Goal: Complete application form

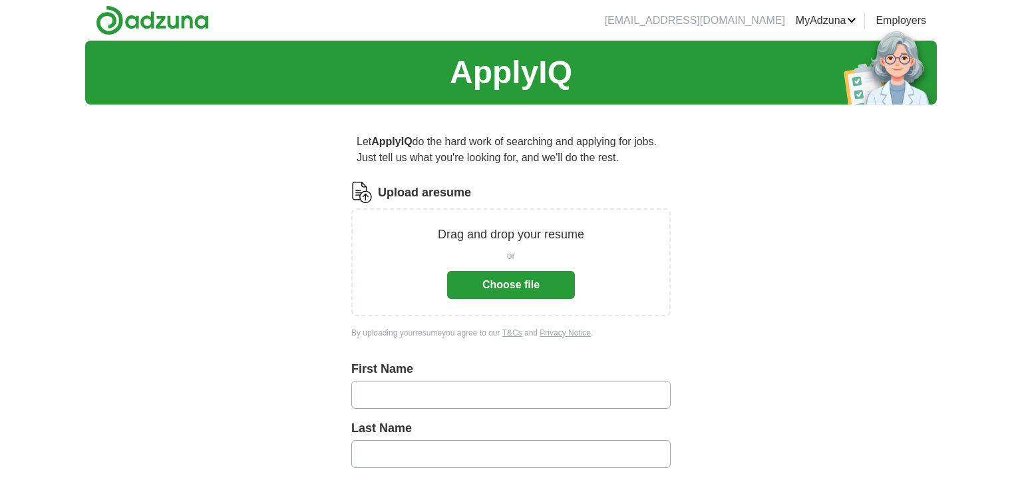
click at [513, 288] on button "Choose file" at bounding box center [511, 285] width 128 height 28
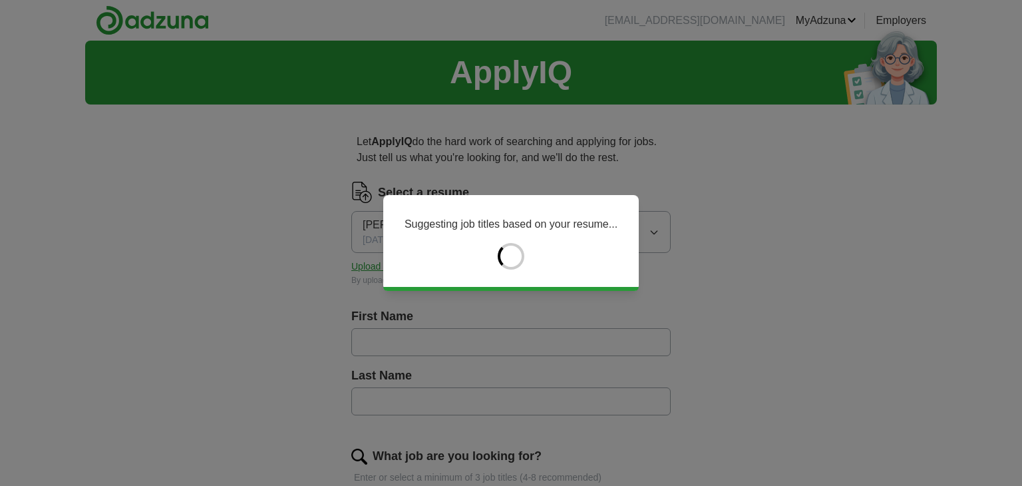
type input "*******"
type input "******"
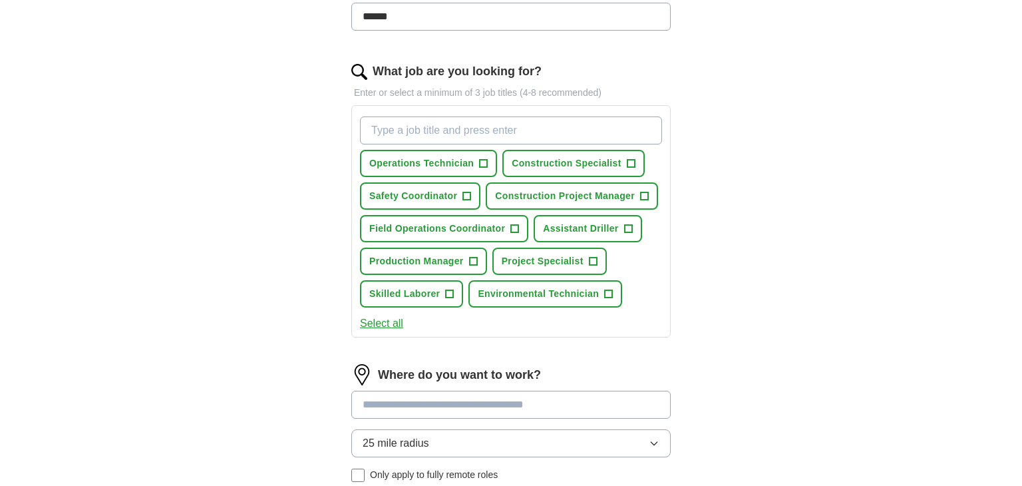
scroll to position [386, 0]
click at [449, 288] on span "+" at bounding box center [450, 293] width 8 height 11
click at [472, 255] on span "+" at bounding box center [473, 260] width 8 height 11
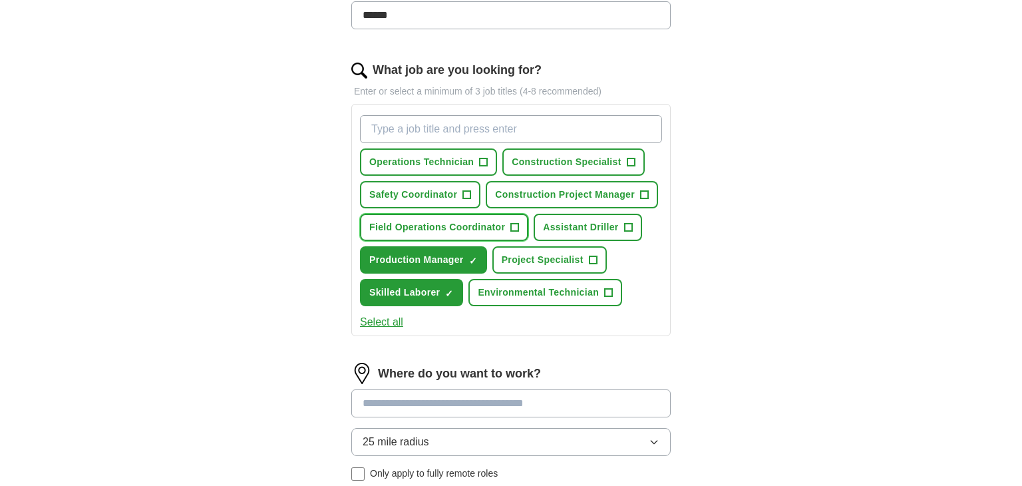
click at [513, 222] on span "+" at bounding box center [515, 227] width 8 height 11
click at [621, 219] on button "Assistant Driller +" at bounding box center [588, 227] width 108 height 27
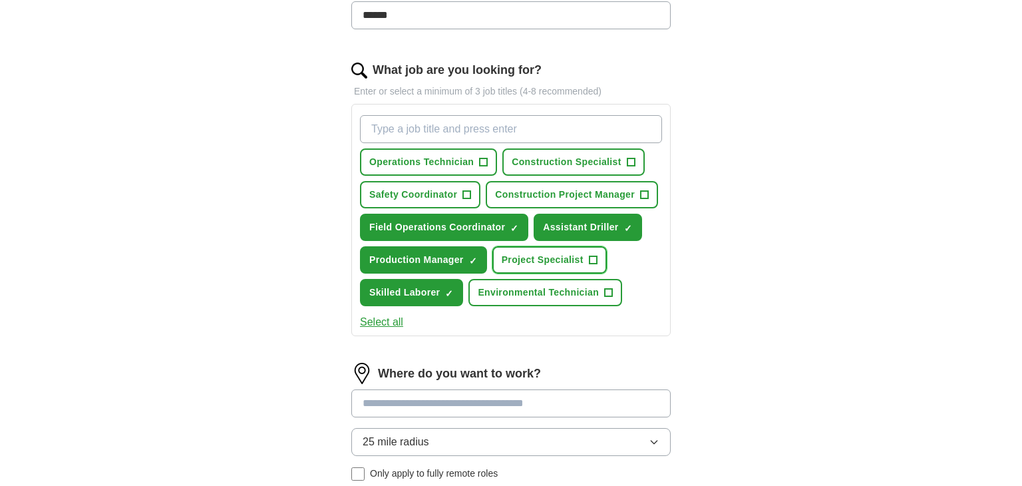
click at [594, 256] on span "+" at bounding box center [593, 260] width 8 height 11
click at [605, 288] on span "+" at bounding box center [609, 293] width 8 height 11
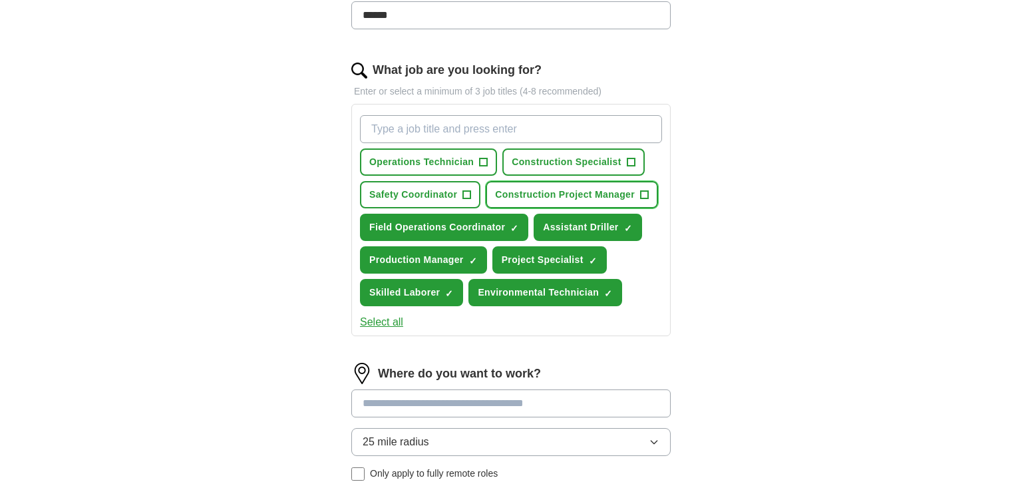
click at [641, 190] on span "+" at bounding box center [645, 195] width 8 height 11
click at [461, 195] on button "Safety Coordinator +" at bounding box center [420, 194] width 120 height 27
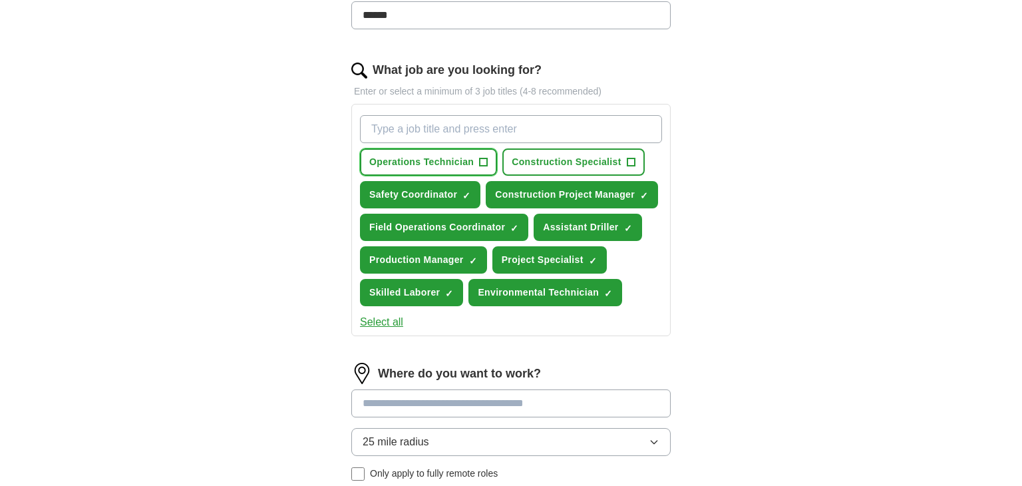
click at [477, 162] on button "Operations Technician +" at bounding box center [428, 161] width 137 height 27
click at [631, 158] on span "+" at bounding box center [631, 162] width 8 height 11
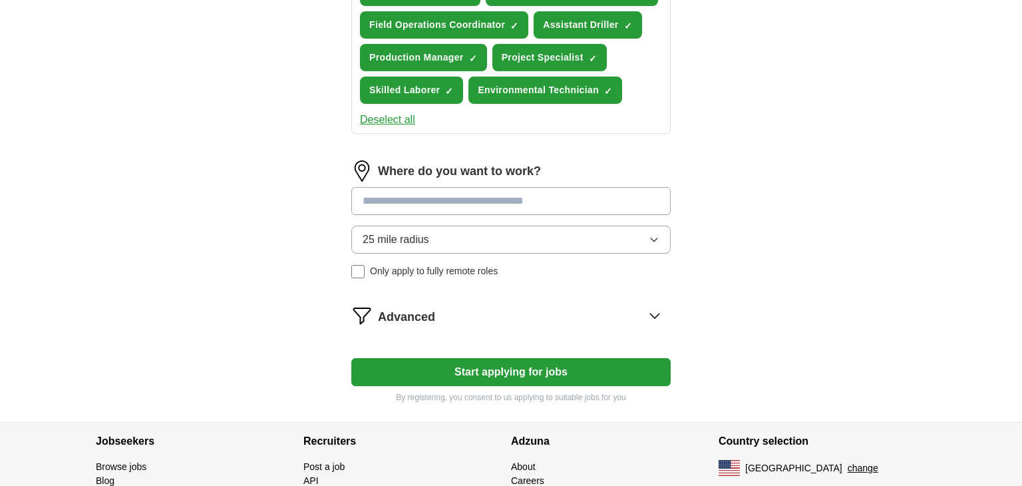
scroll to position [589, 0]
click at [516, 197] on input at bounding box center [510, 200] width 319 height 28
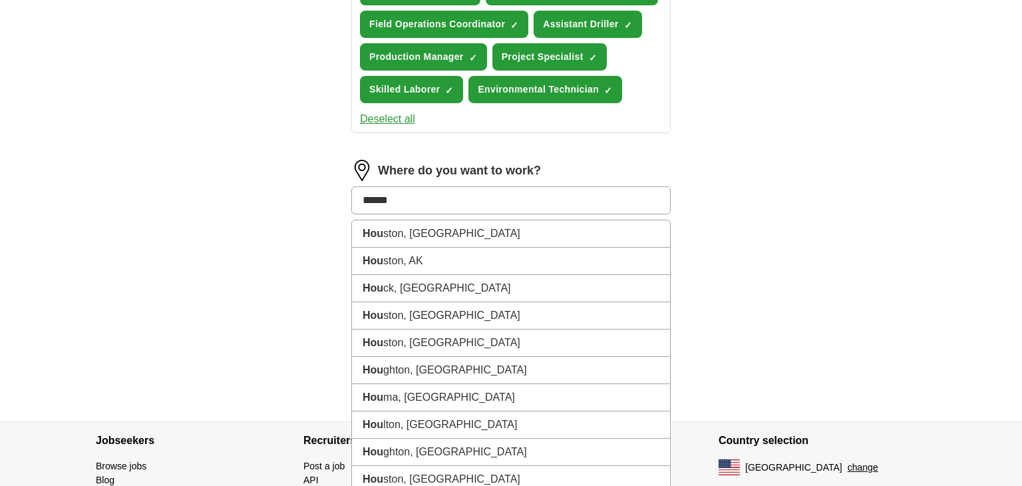
type input "*******"
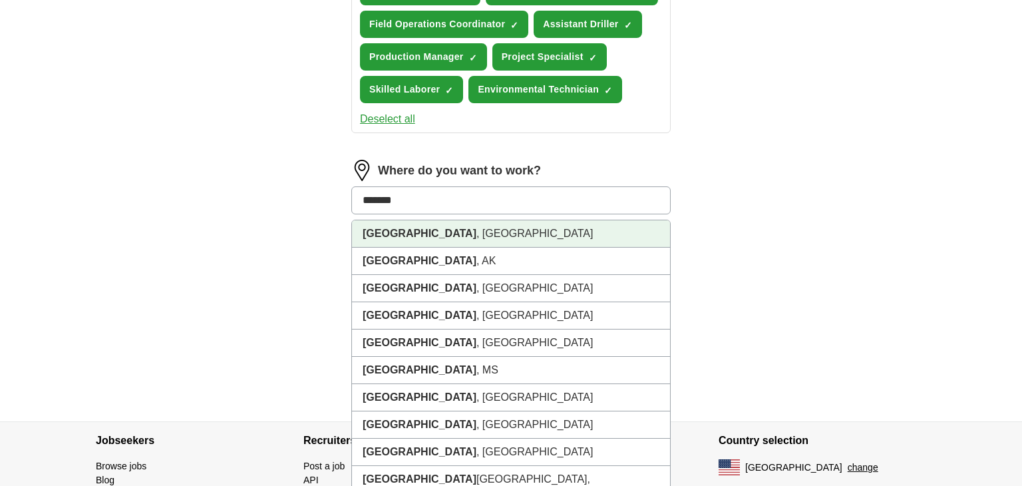
click at [498, 225] on li "[GEOGRAPHIC_DATA] , [GEOGRAPHIC_DATA]" at bounding box center [511, 233] width 318 height 27
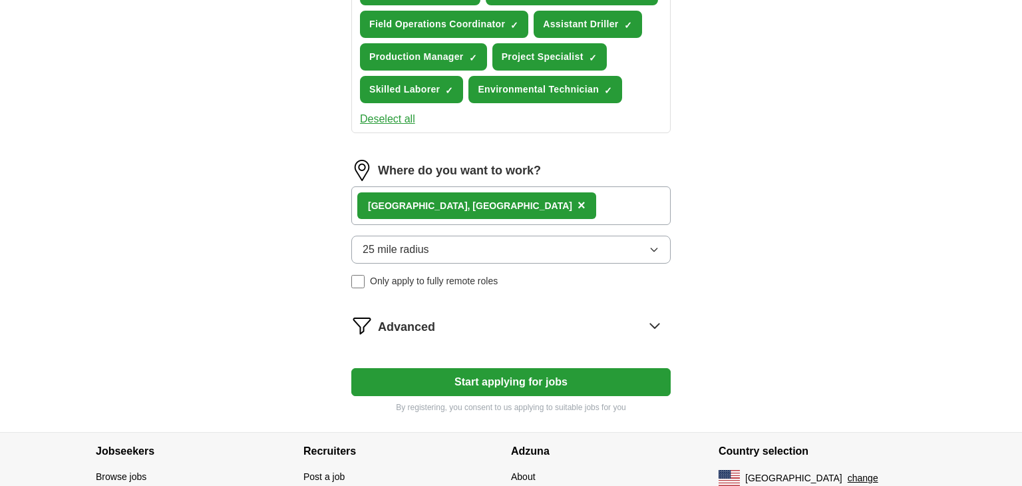
click at [654, 244] on icon "button" at bounding box center [654, 249] width 11 height 11
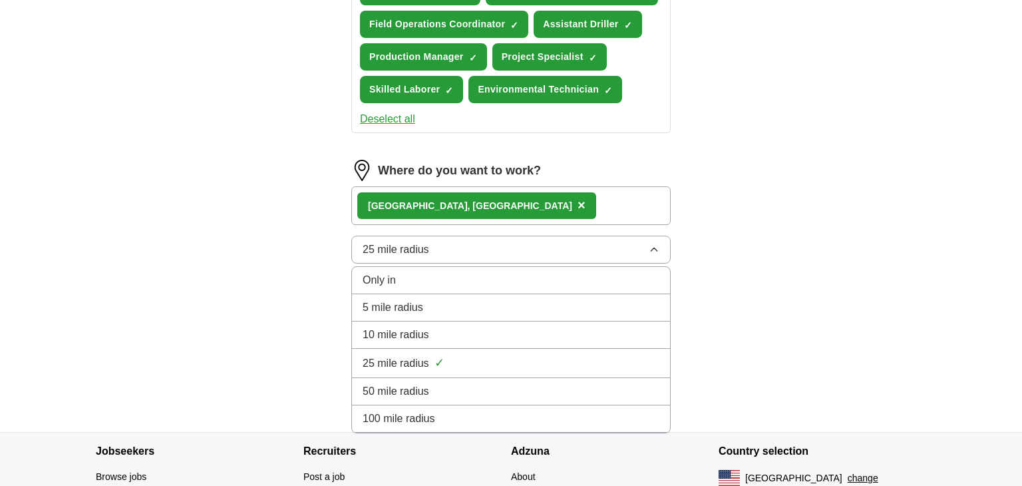
click at [620, 387] on div "50 mile radius" at bounding box center [511, 391] width 297 height 16
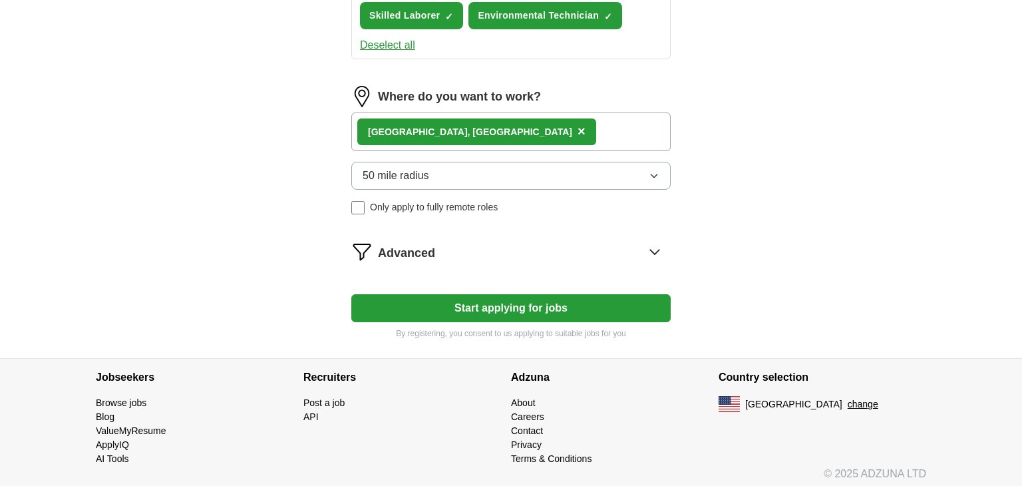
scroll to position [665, 0]
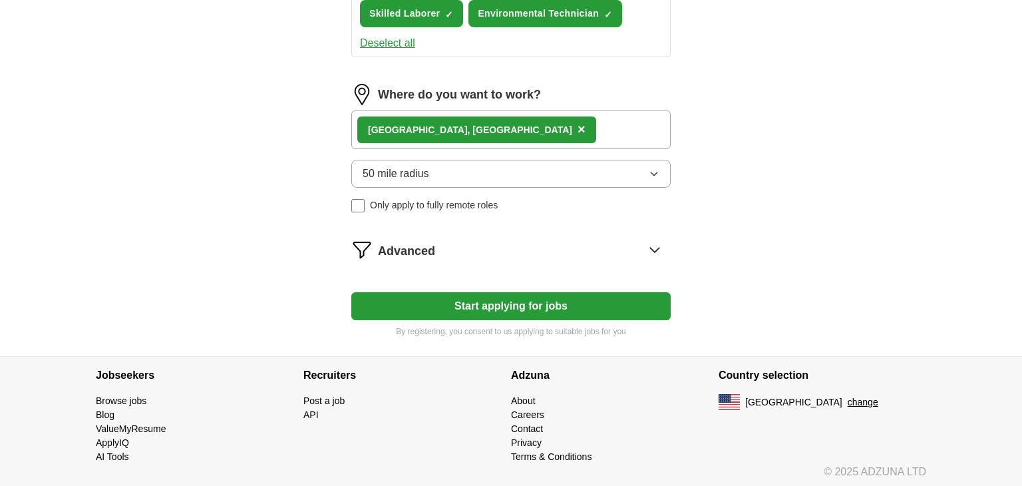
click at [660, 241] on icon at bounding box center [654, 249] width 21 height 21
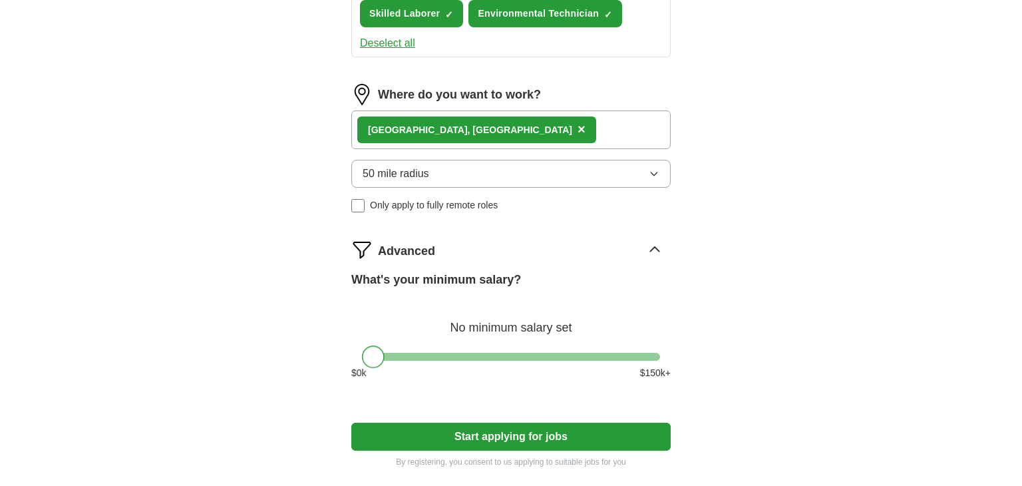
drag, startPoint x: 375, startPoint y: 348, endPoint x: 333, endPoint y: 347, distance: 41.9
drag, startPoint x: 373, startPoint y: 355, endPoint x: 329, endPoint y: 349, distance: 45.0
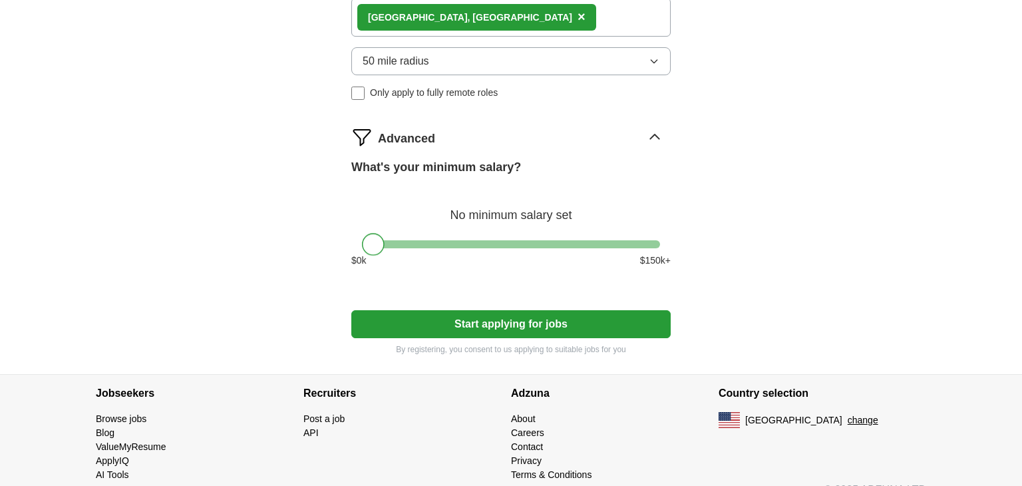
scroll to position [795, 0]
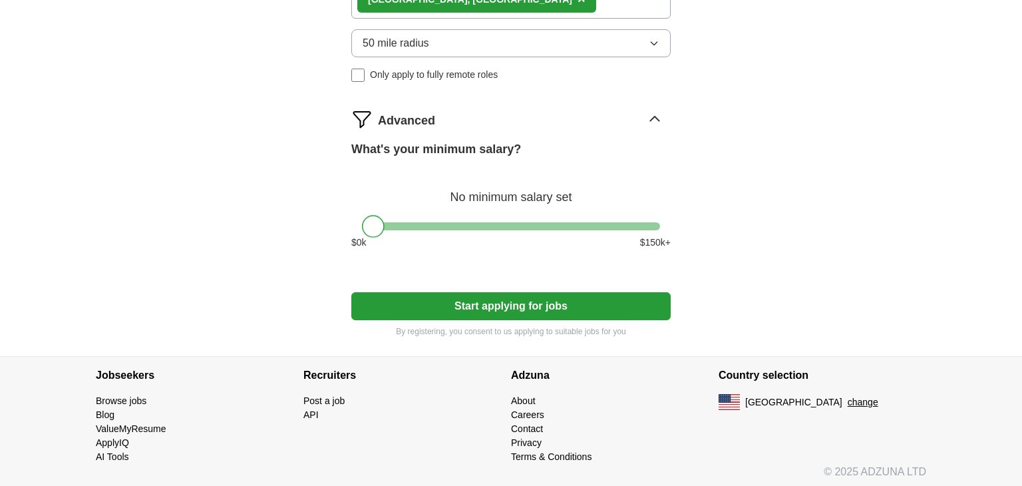
click at [511, 300] on button "Start applying for jobs" at bounding box center [510, 306] width 319 height 28
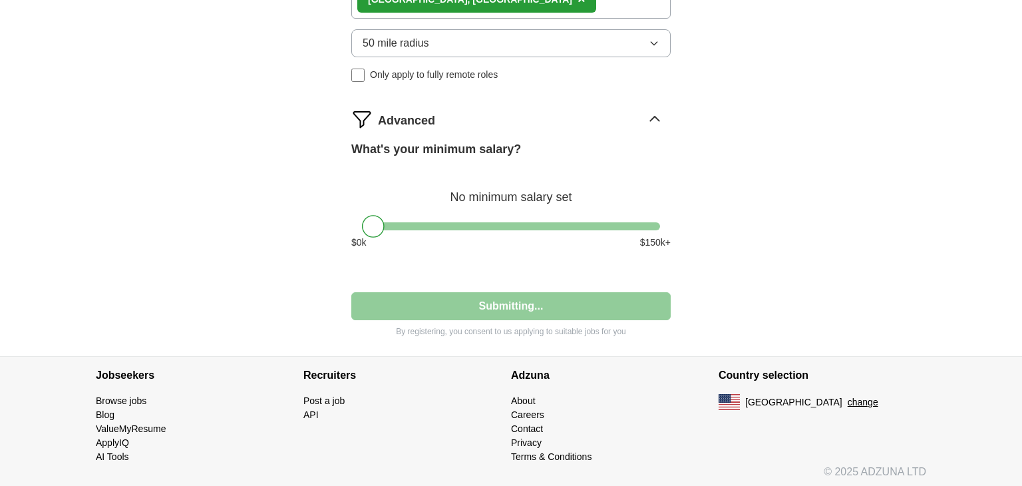
select select "**"
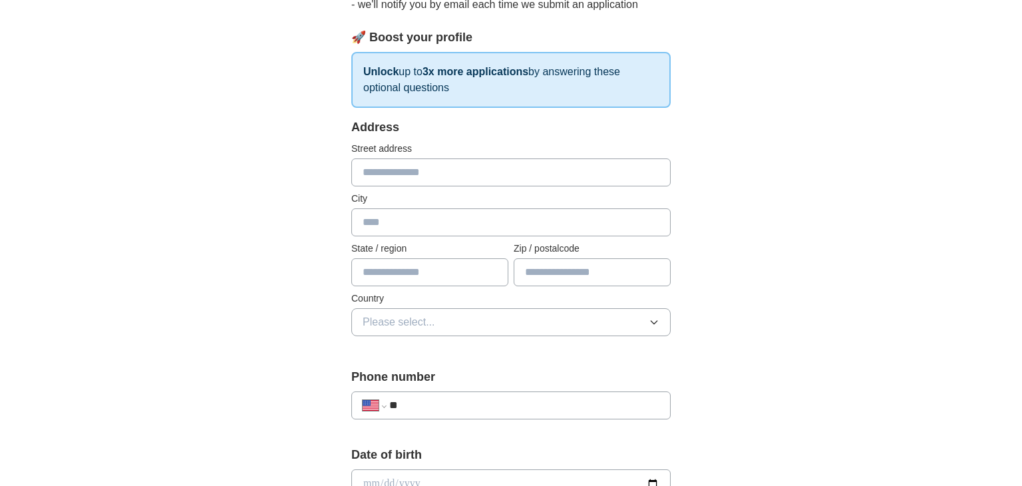
scroll to position [173, 0]
click at [492, 170] on input "text" at bounding box center [510, 170] width 319 height 28
type input "**********"
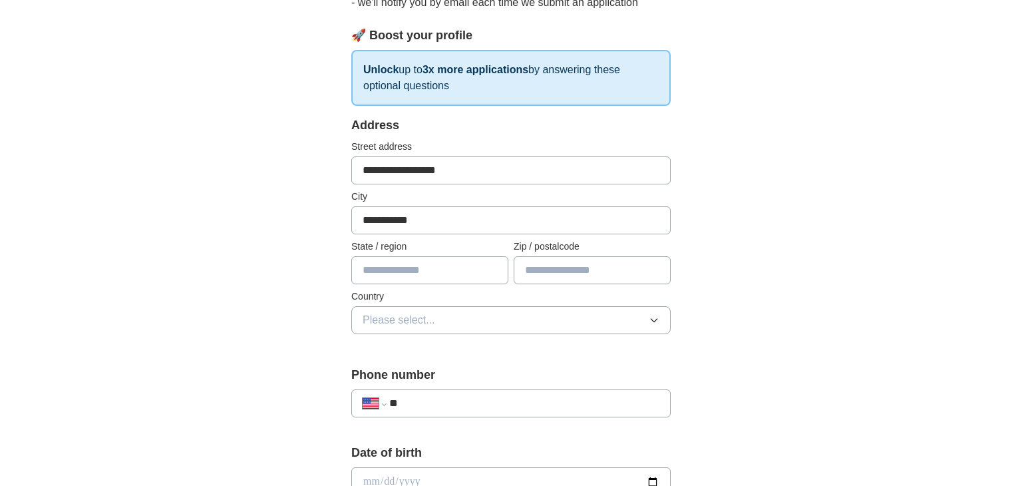
type input "**"
type input "*****"
type input "**********"
click at [654, 321] on icon "button" at bounding box center [654, 320] width 11 height 11
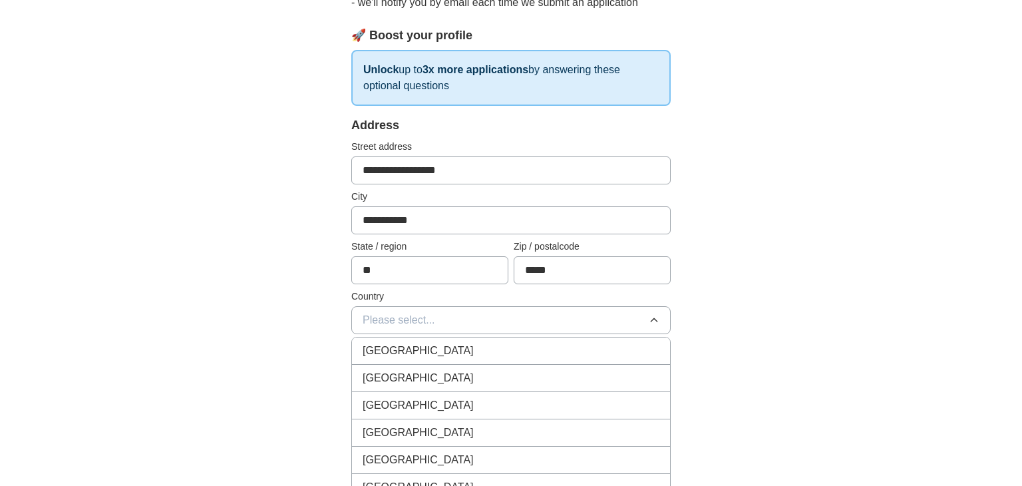
click at [526, 377] on div "[GEOGRAPHIC_DATA]" at bounding box center [511, 378] width 297 height 16
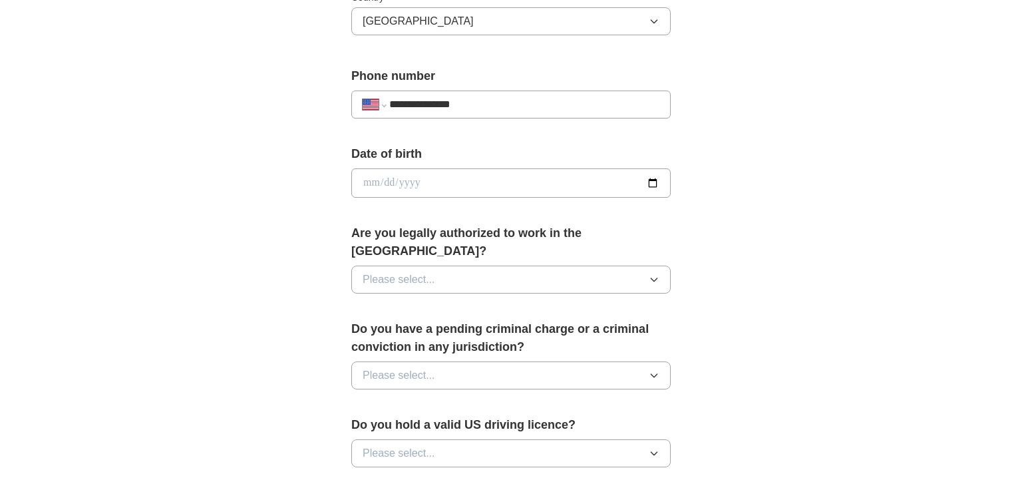
scroll to position [500, 0]
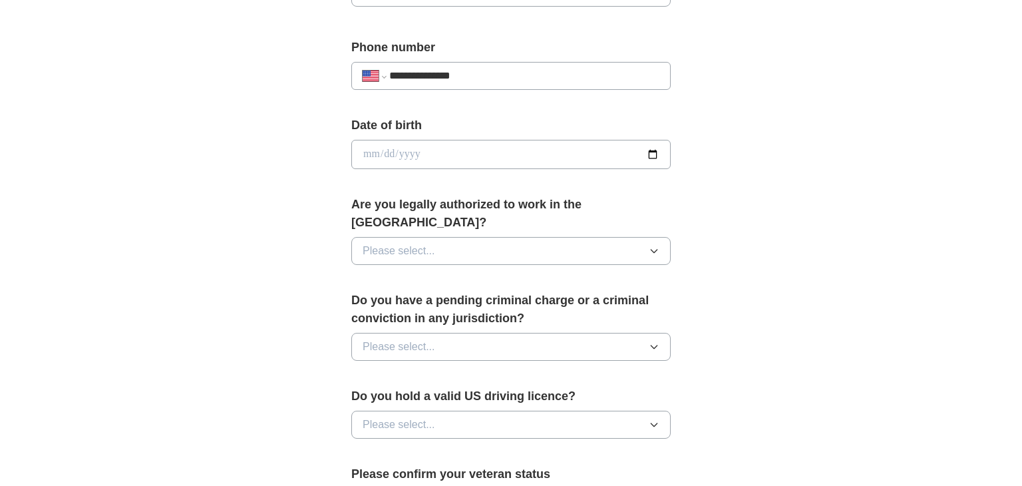
click at [375, 153] on input "date" at bounding box center [510, 154] width 319 height 29
type input "**********"
click at [656, 246] on icon "button" at bounding box center [654, 251] width 11 height 11
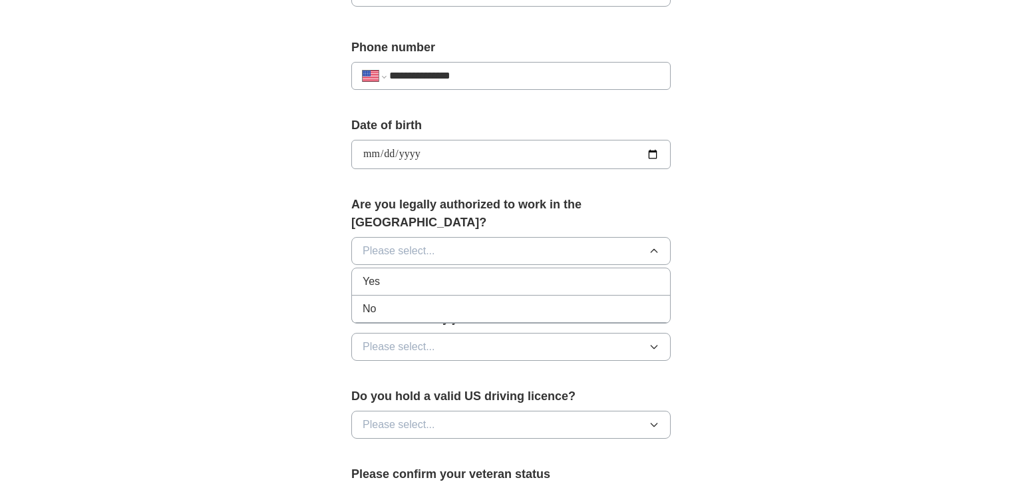
click at [530, 268] on li "Yes" at bounding box center [511, 281] width 318 height 27
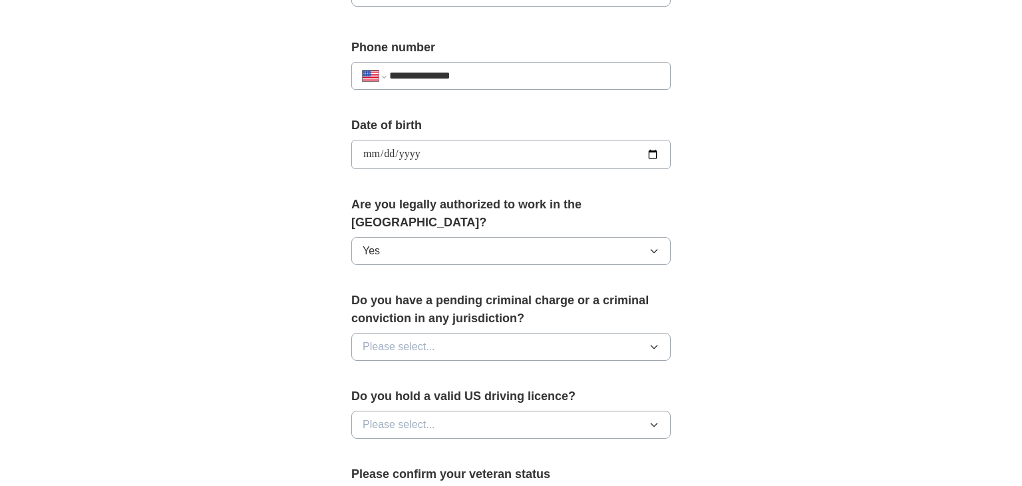
click at [660, 333] on button "Please select..." at bounding box center [510, 347] width 319 height 28
click at [462, 397] on div "No" at bounding box center [511, 405] width 297 height 16
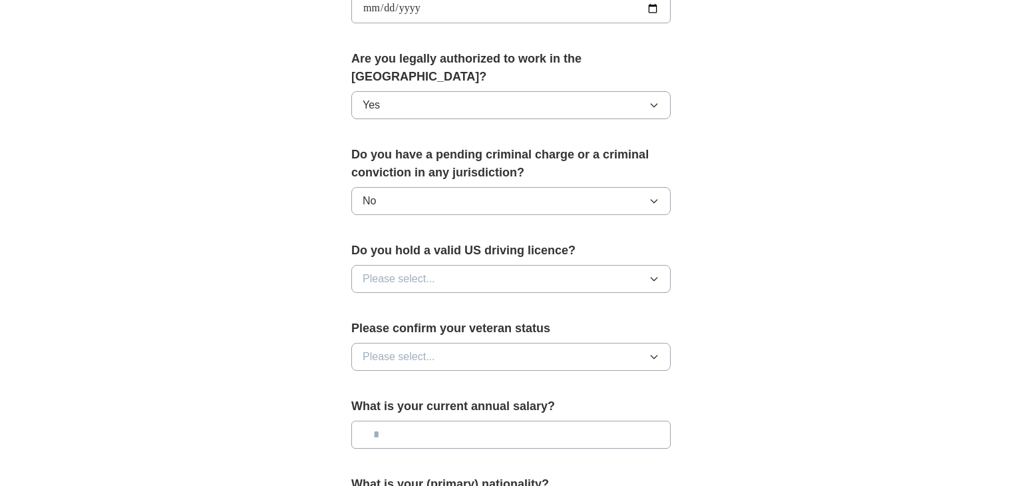
scroll to position [648, 0]
click at [660, 272] on icon "button" at bounding box center [654, 277] width 11 height 11
click at [638, 327] on div "No" at bounding box center [511, 335] width 297 height 16
click at [657, 350] on icon "button" at bounding box center [654, 355] width 11 height 11
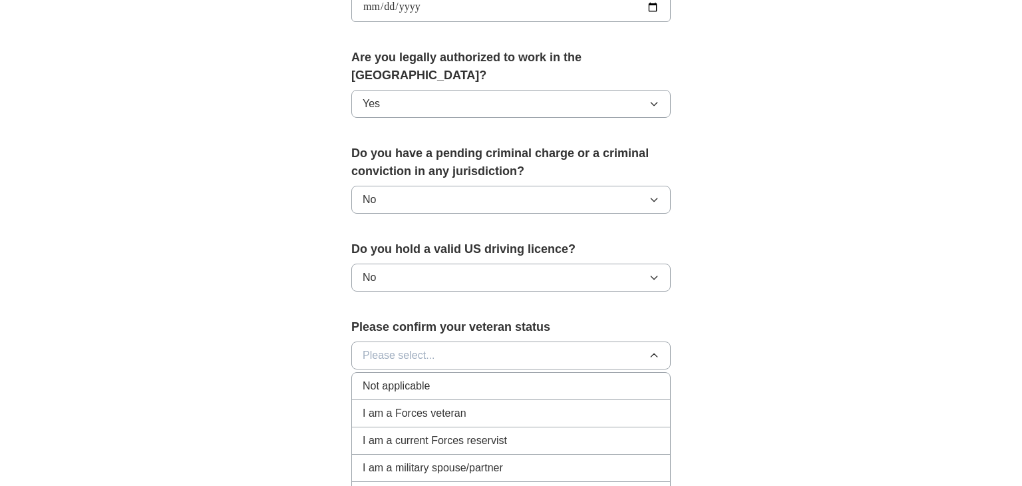
click at [657, 350] on icon "button" at bounding box center [654, 355] width 11 height 11
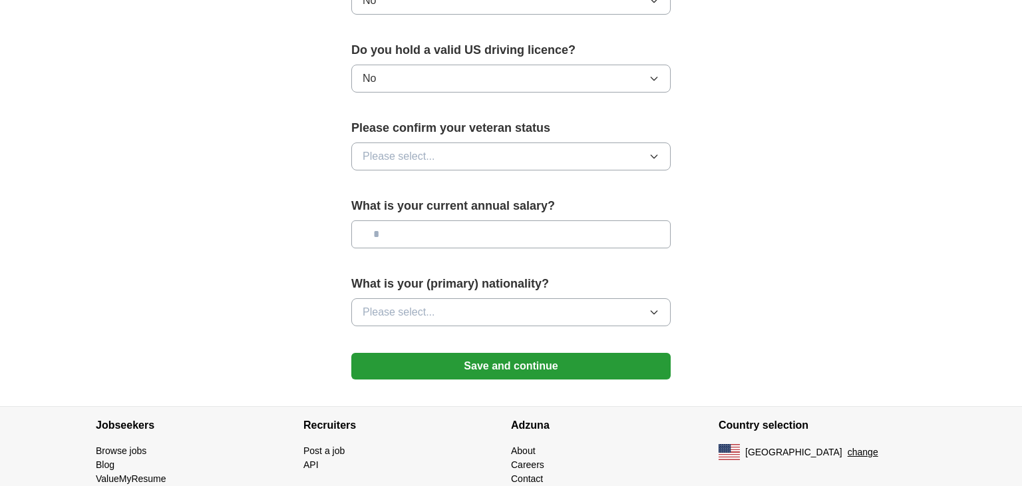
scroll to position [865, 0]
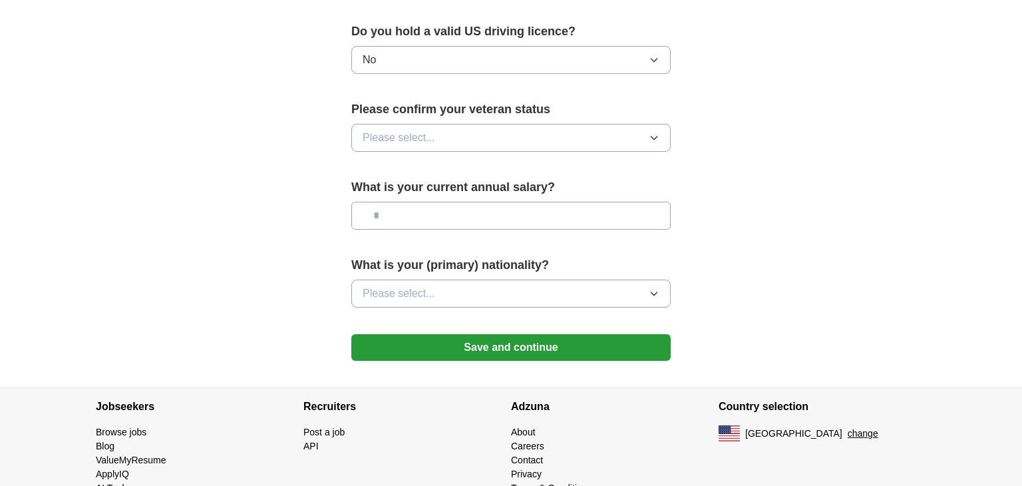
click at [644, 124] on button "Please select..." at bounding box center [510, 138] width 319 height 28
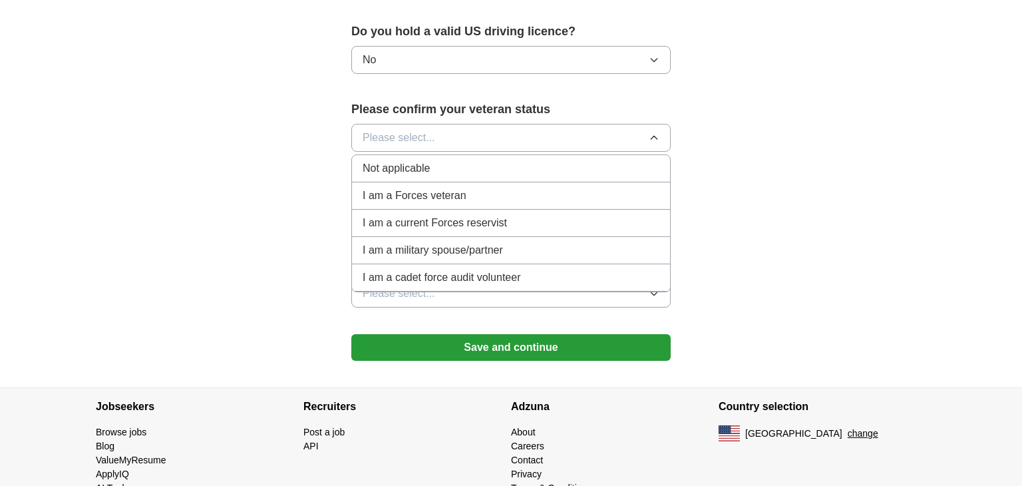
click at [652, 160] on div "Not applicable" at bounding box center [511, 168] width 297 height 16
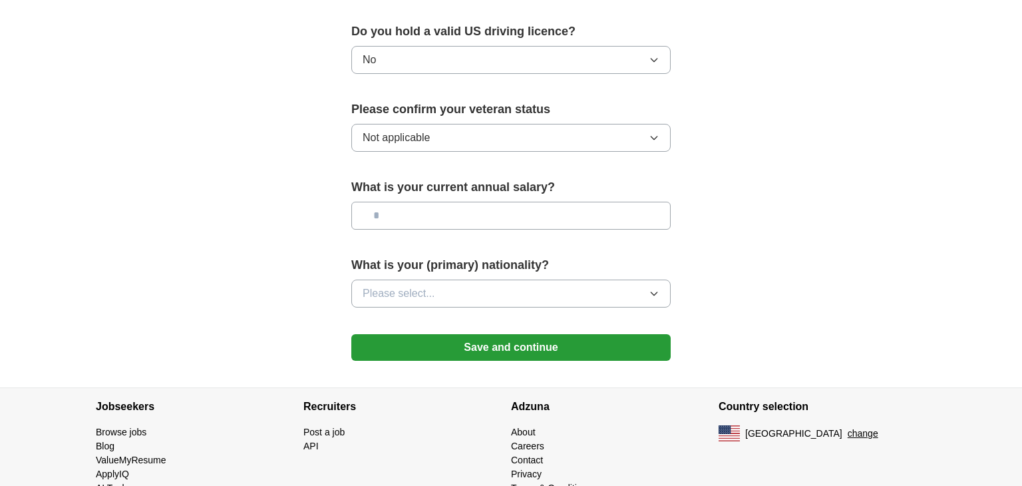
click at [387, 202] on input "text" at bounding box center [510, 216] width 319 height 28
type input "*******"
click at [652, 288] on icon "button" at bounding box center [654, 293] width 11 height 11
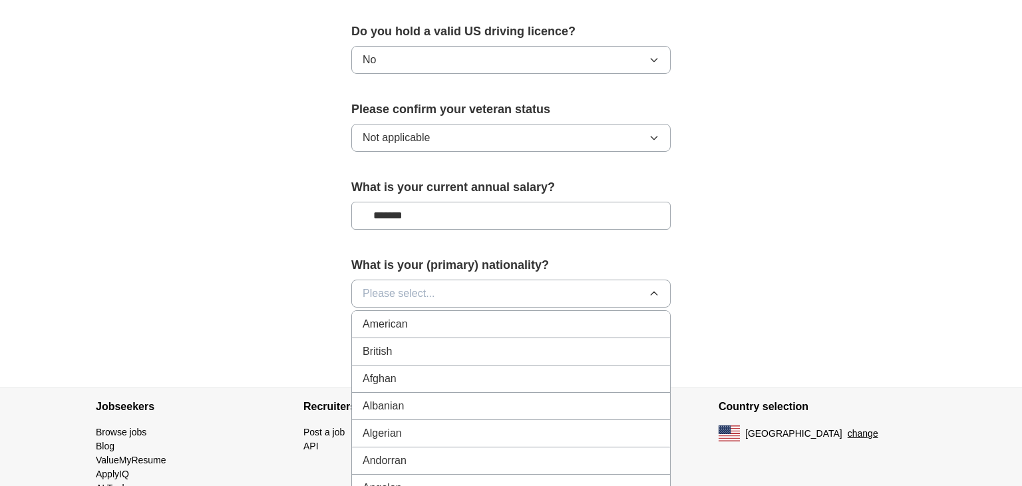
click at [591, 316] on div "American" at bounding box center [511, 324] width 297 height 16
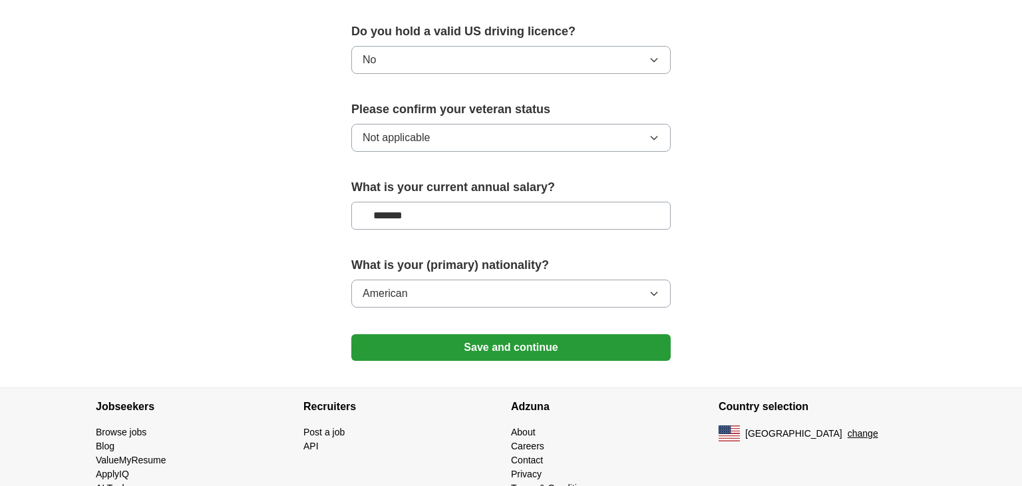
click at [539, 334] on button "Save and continue" at bounding box center [510, 347] width 319 height 27
